Goal: Task Accomplishment & Management: Use online tool/utility

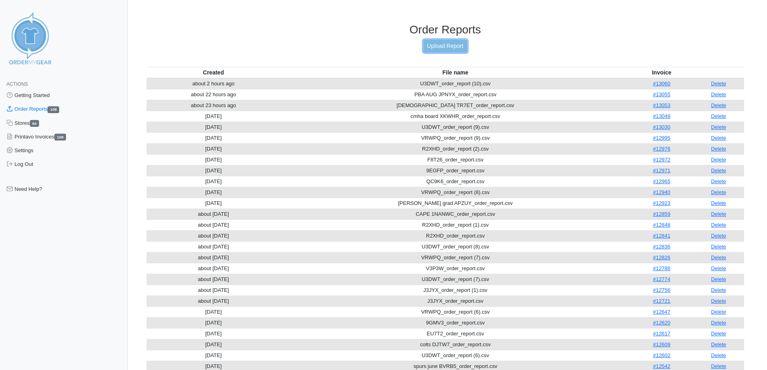
click at [451, 43] on link "Upload Report" at bounding box center [445, 46] width 43 height 12
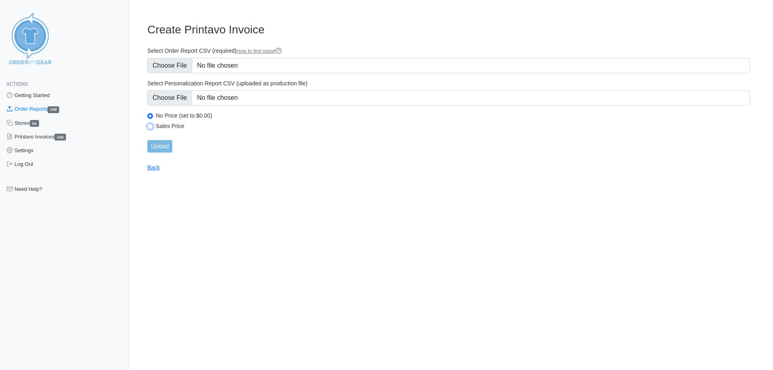
click at [149, 126] on input "Sales Price" at bounding box center [150, 127] width 6 height 6
radio input "true"
click at [177, 70] on input "Select Order Report CSV (required) How to find report" at bounding box center [448, 65] width 603 height 15
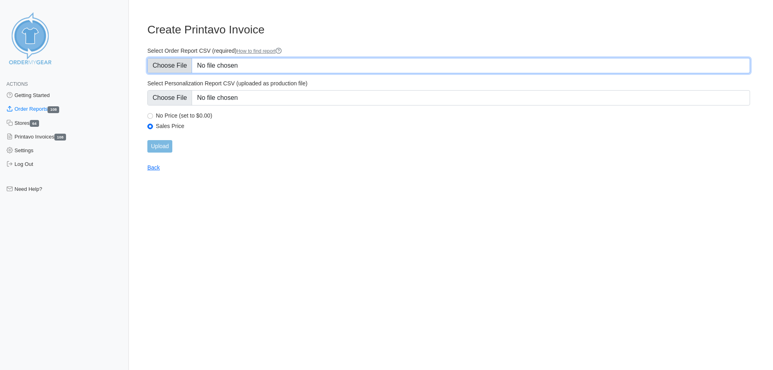
type input "C:\fakepath\VRWPQ_order_report (10).csv"
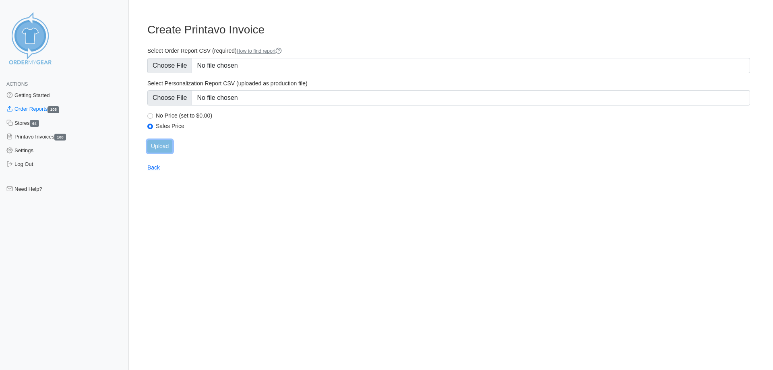
click at [153, 146] on input "Upload" at bounding box center [159, 146] width 25 height 12
